Goal: Transaction & Acquisition: Purchase product/service

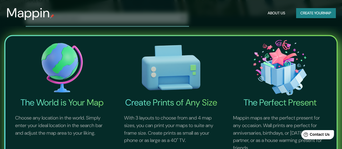
click at [314, 14] on button "Create your map" at bounding box center [315, 13] width 39 height 10
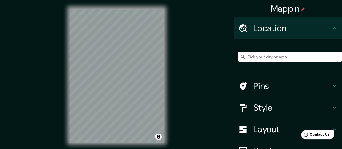
click at [130, 149] on html "Mappin Location Pins Style Layout Border Choose a border. Hint : you can make l…" at bounding box center [171, 74] width 342 height 149
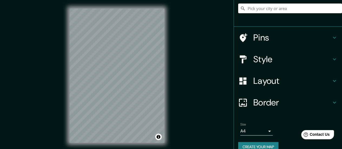
scroll to position [50, 0]
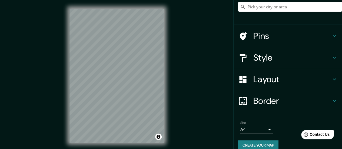
click at [269, 37] on h4 "Pins" at bounding box center [292, 36] width 78 height 11
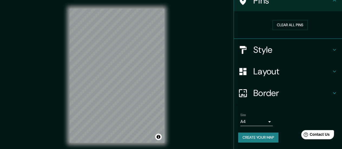
scroll to position [49, 0]
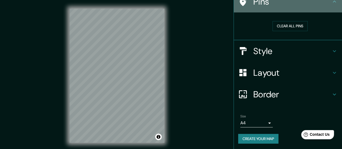
click at [258, 7] on h4 "Pins" at bounding box center [292, 1] width 78 height 11
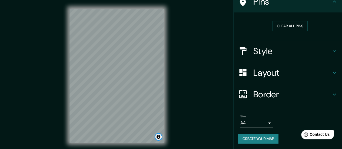
click at [156, 136] on button "Toggle attribution" at bounding box center [158, 137] width 6 height 6
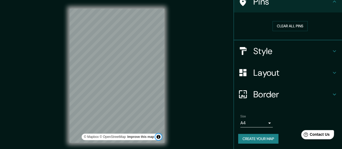
click at [156, 136] on button "Toggle attribution" at bounding box center [158, 137] width 6 height 6
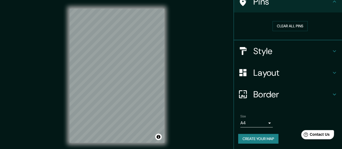
click at [95, 149] on html "Mappin Location Pins Clear all pins Style Layout Border Choose a border. Hint :…" at bounding box center [171, 74] width 342 height 149
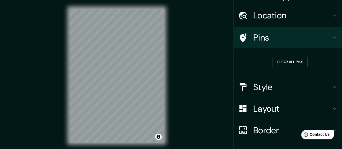
scroll to position [10, 0]
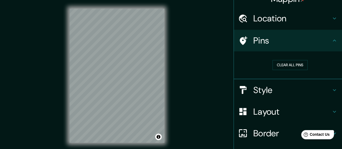
click at [324, 34] on div "Pins" at bounding box center [288, 41] width 108 height 22
click at [320, 10] on div "Location" at bounding box center [288, 19] width 108 height 22
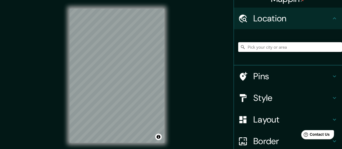
click at [300, 49] on input "Pick your city or area" at bounding box center [290, 47] width 104 height 10
type input "d"
click at [208, 75] on div "Mappin Location Pins Style Layout Border Choose a border. Hint : you can make l…" at bounding box center [171, 80] width 342 height 160
click at [286, 14] on h4 "Location" at bounding box center [292, 18] width 78 height 11
click at [291, 48] on input "Pick your city or area" at bounding box center [290, 47] width 104 height 10
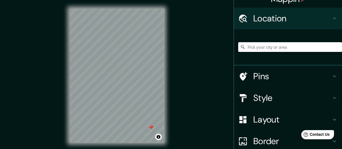
type input "a"
